Goal: Entertainment & Leisure: Consume media (video, audio)

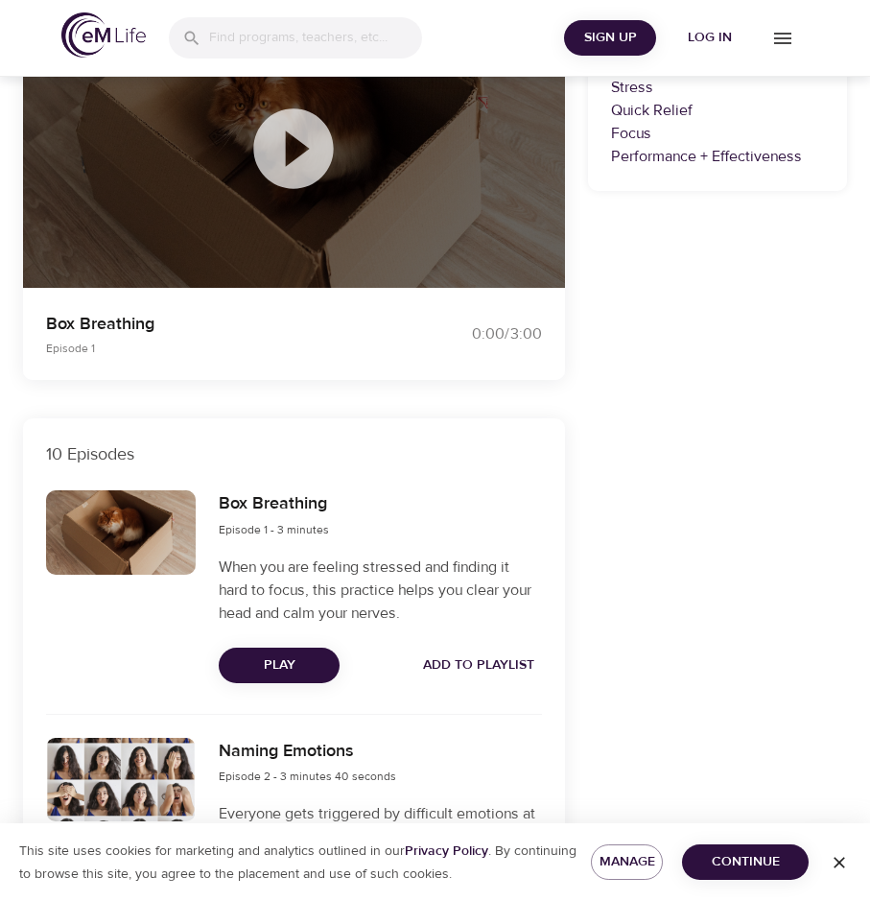
scroll to position [480, 0]
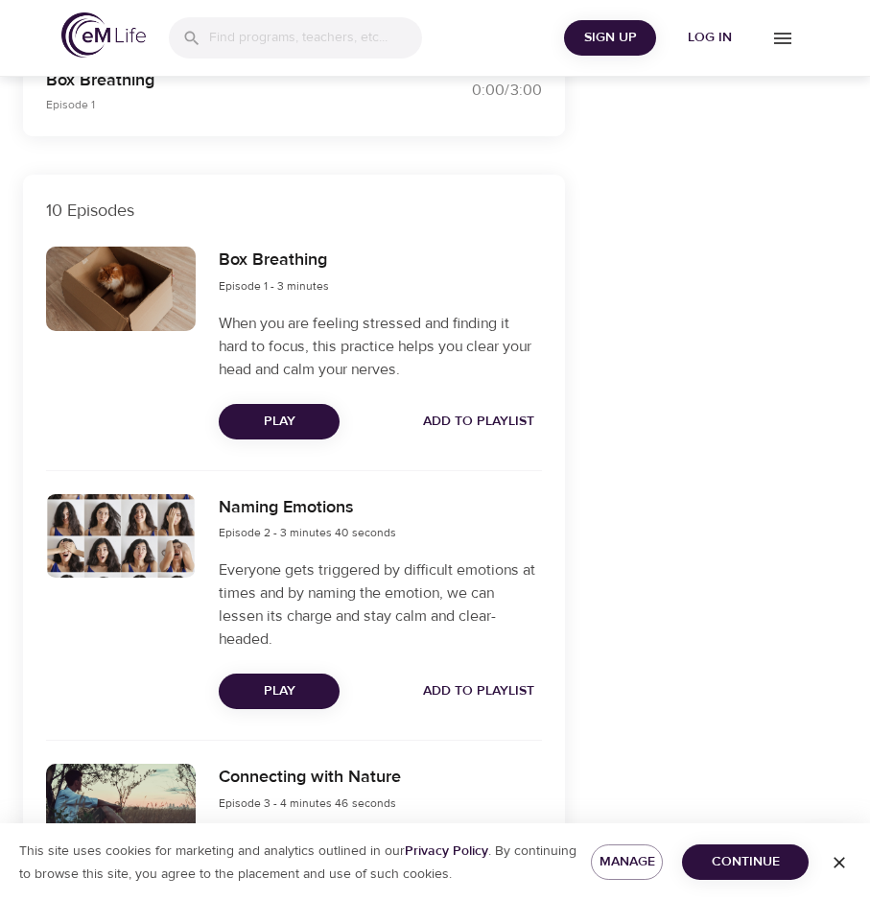
click at [291, 692] on span "Play" at bounding box center [279, 691] width 90 height 24
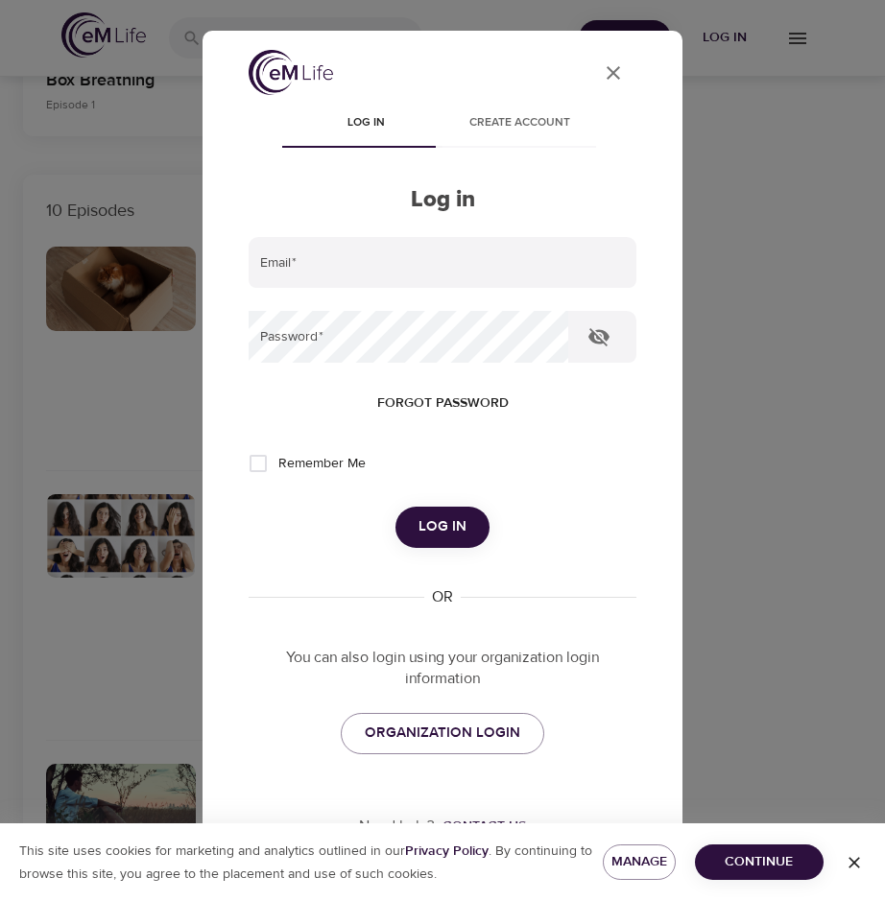
type input "[PERSON_NAME][EMAIL_ADDRESS][PERSON_NAME][DOMAIN_NAME]"
click at [442, 525] on span "Log in" at bounding box center [442, 526] width 48 height 25
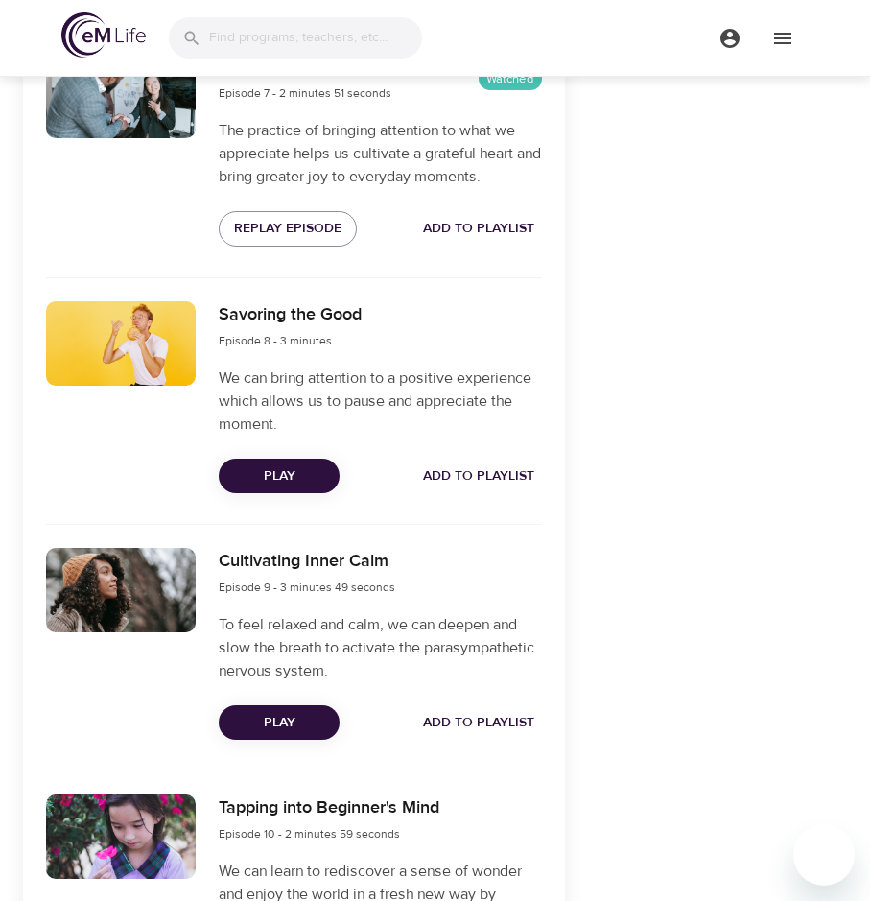
scroll to position [2303, 0]
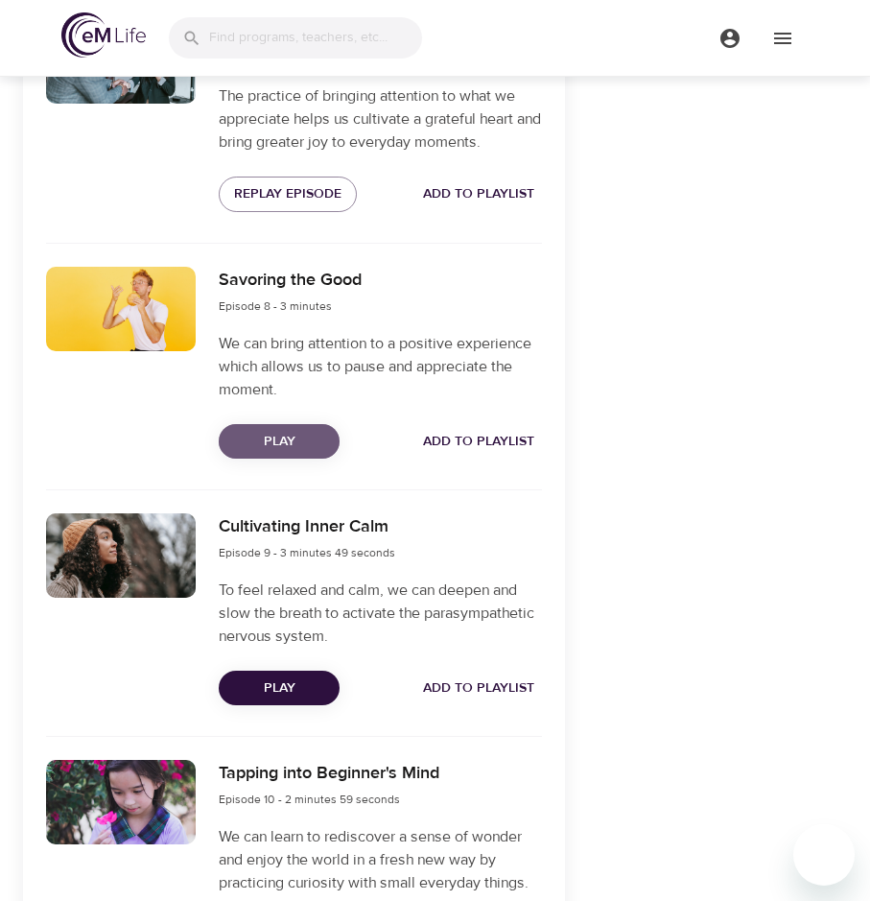
click at [276, 441] on span "Play" at bounding box center [279, 442] width 90 height 24
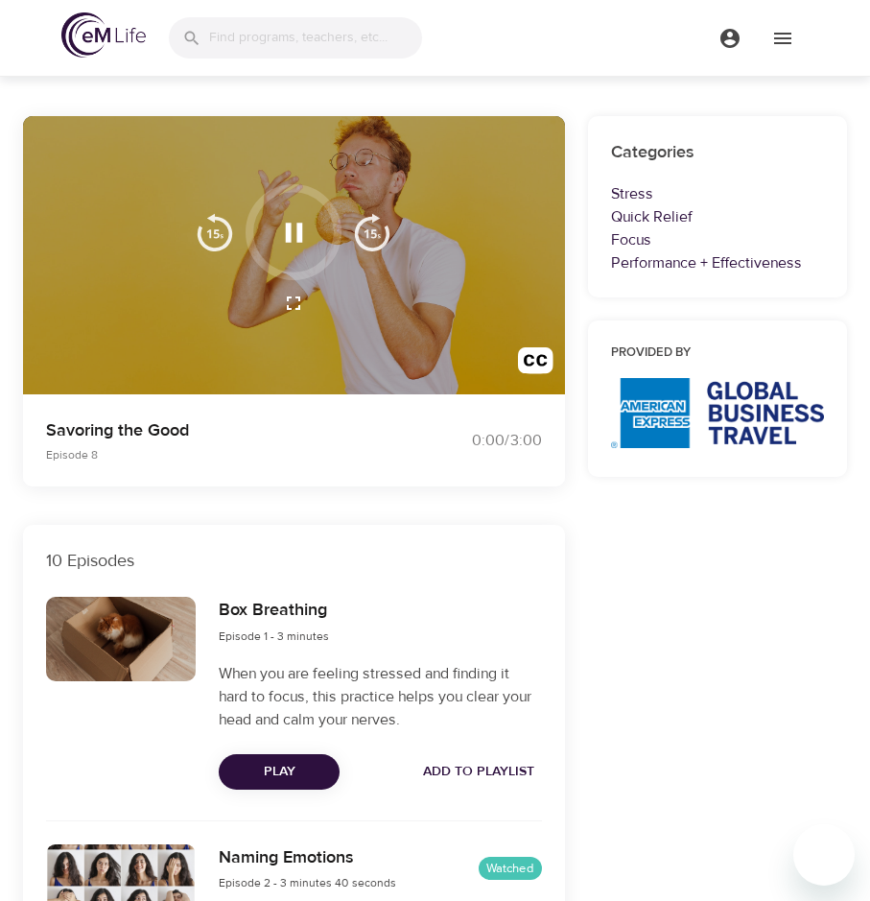
scroll to position [0, 0]
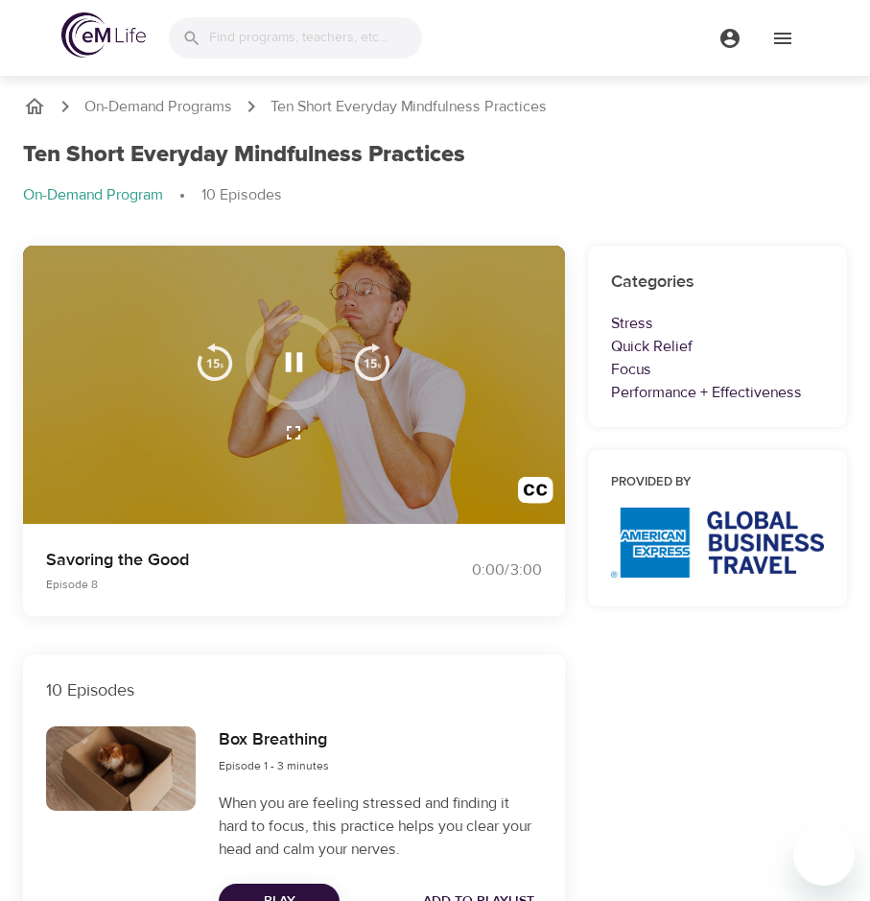
click at [286, 360] on icon "button" at bounding box center [294, 361] width 17 height 19
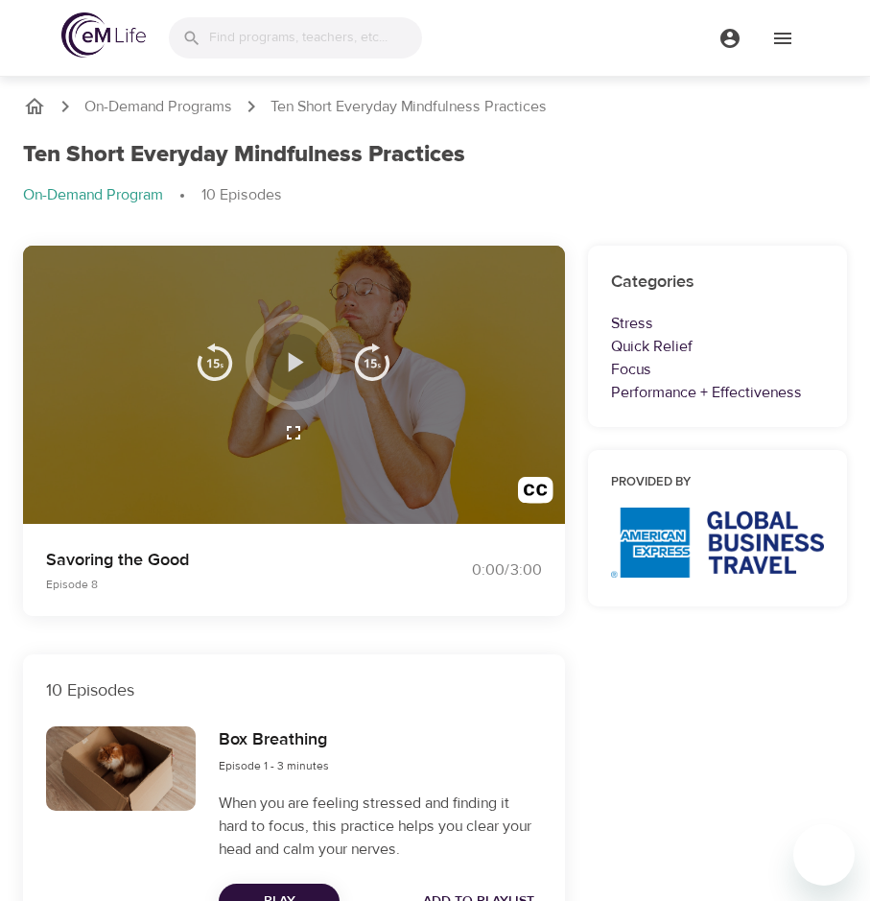
click at [298, 361] on icon "button" at bounding box center [295, 361] width 15 height 19
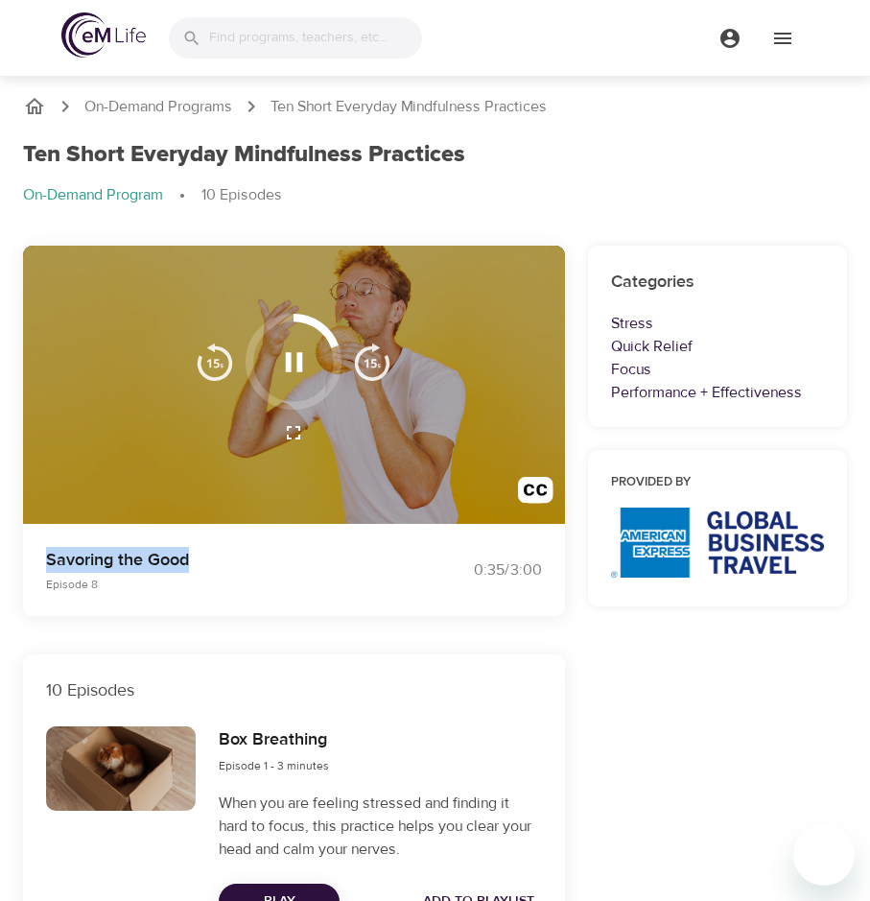
drag, startPoint x: 199, startPoint y: 559, endPoint x: 41, endPoint y: 556, distance: 157.4
click at [41, 556] on div "Savoring the Good Episode 8" at bounding box center [229, 569] width 389 height 69
copy p "Savoring the Good"
